Goal: Task Accomplishment & Management: Use online tool/utility

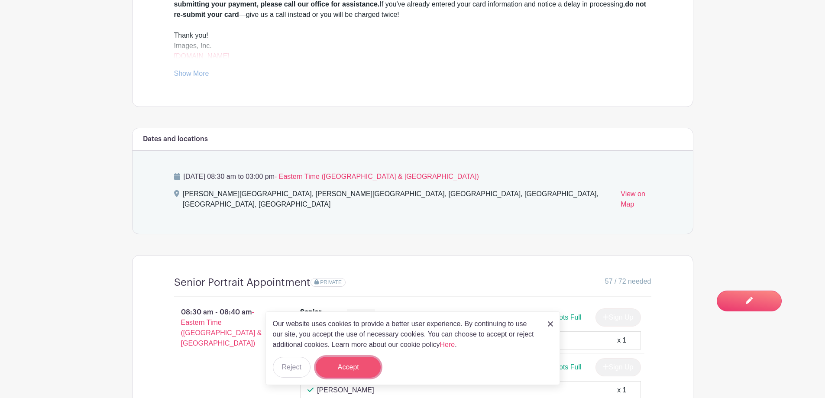
click at [352, 365] on button "Accept" at bounding box center [348, 367] width 65 height 21
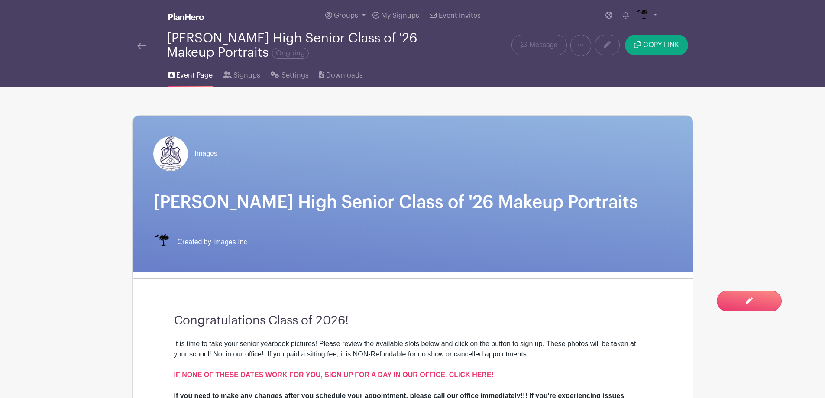
click at [139, 41] on link at bounding box center [141, 45] width 9 height 10
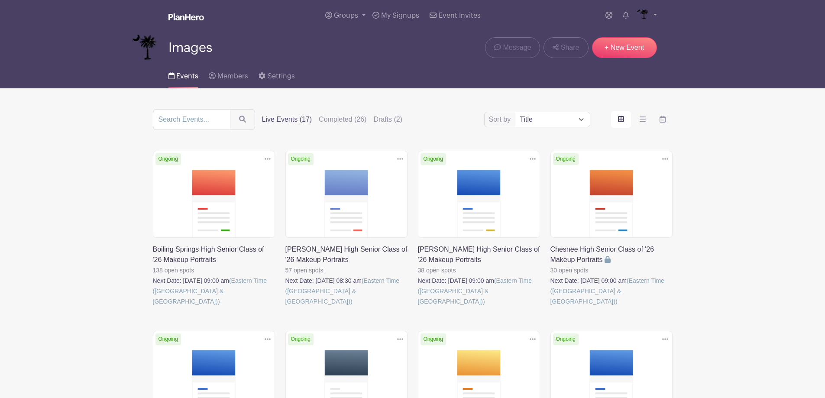
click at [153, 307] on link at bounding box center [153, 307] width 0 height 0
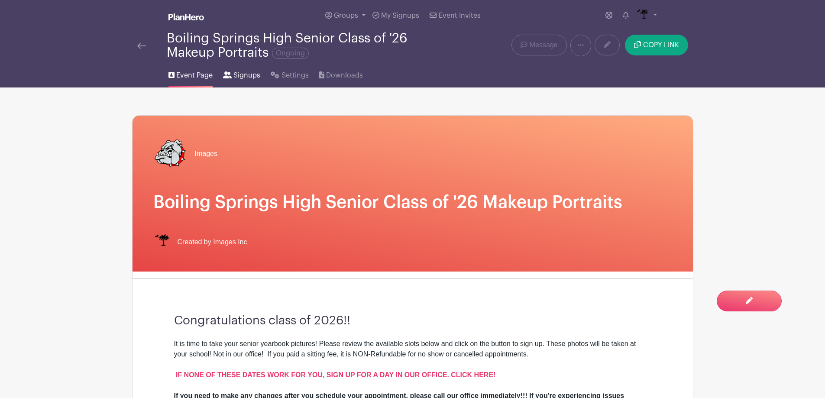
click at [245, 74] on span "Signups" at bounding box center [246, 75] width 27 height 10
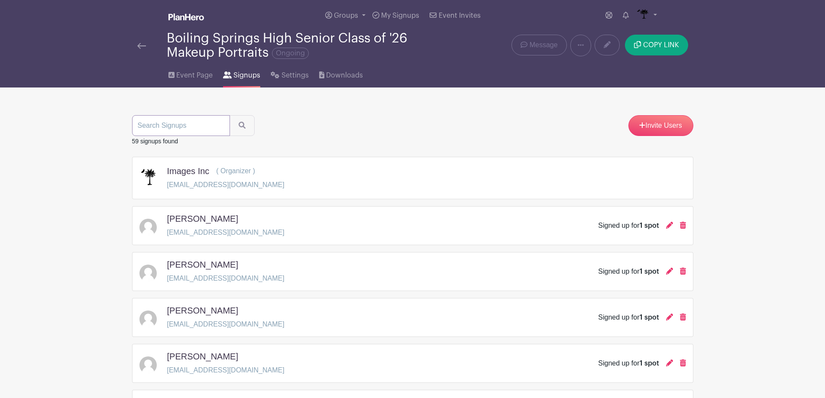
click at [208, 130] on input "search" at bounding box center [181, 125] width 98 height 21
type input "[PERSON_NAME]"
click at [229, 115] on button "submit" at bounding box center [241, 125] width 25 height 21
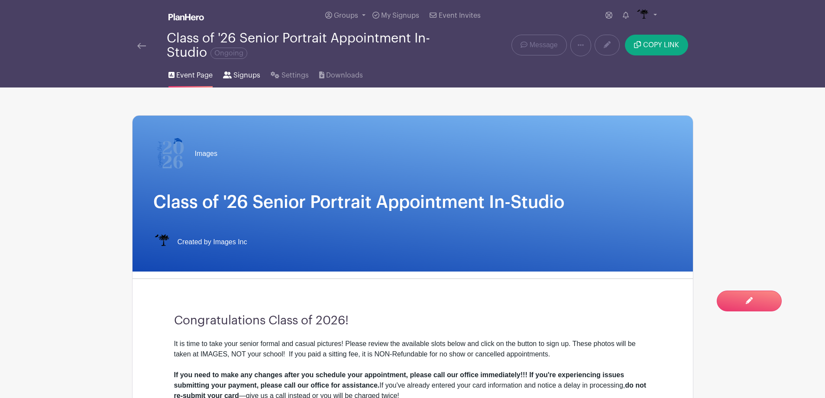
click at [242, 78] on span "Signups" at bounding box center [246, 75] width 27 height 10
click at [244, 73] on span "Signups" at bounding box center [246, 75] width 27 height 10
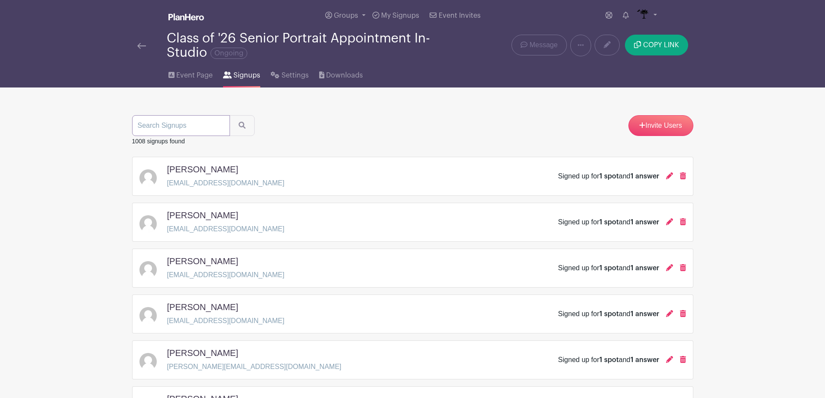
click at [181, 126] on input "search" at bounding box center [181, 125] width 98 height 21
type input "[PERSON_NAME]"
click at [229, 115] on button "submit" at bounding box center [241, 125] width 25 height 21
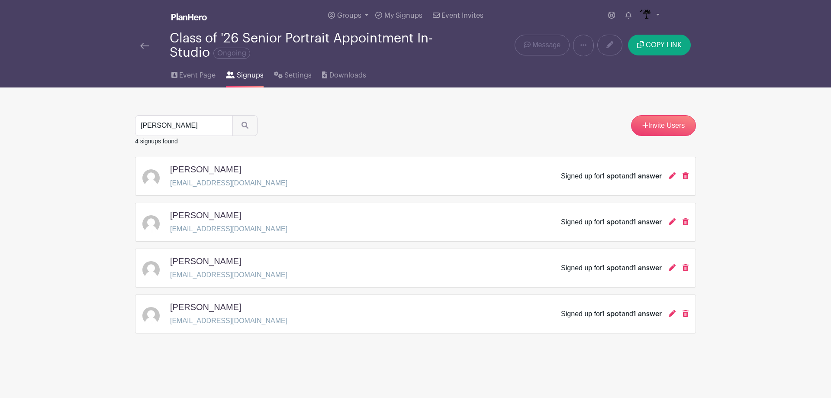
click at [145, 43] on img at bounding box center [144, 46] width 9 height 6
click at [143, 48] on img at bounding box center [144, 46] width 9 height 6
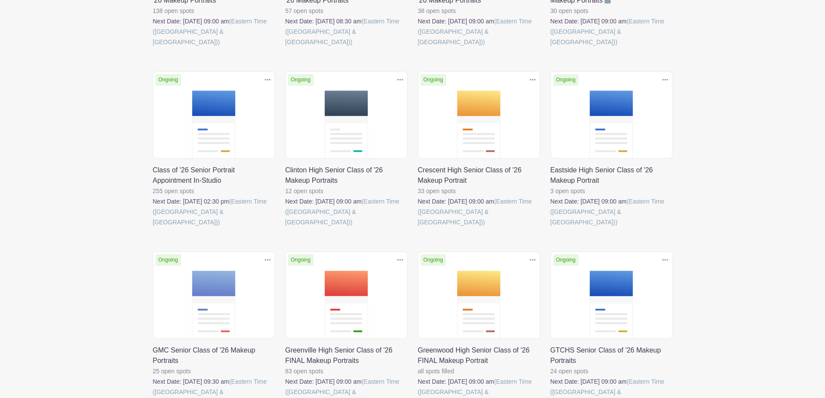
scroll to position [260, 0]
click at [418, 227] on link at bounding box center [418, 227] width 0 height 0
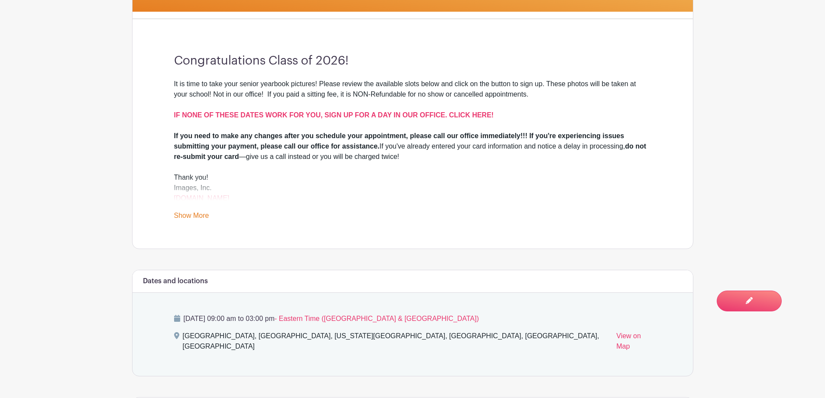
scroll to position [433, 0]
